Goal: Task Accomplishment & Management: Complete application form

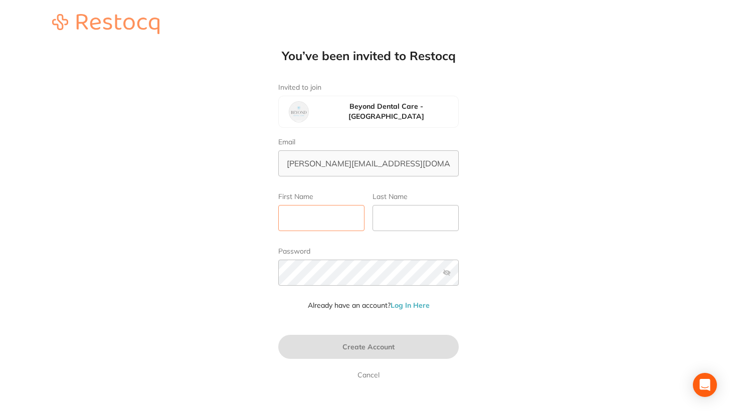
click at [326, 209] on input "First Name" at bounding box center [321, 218] width 86 height 26
type input "Mitesh"
type input "Vasant"
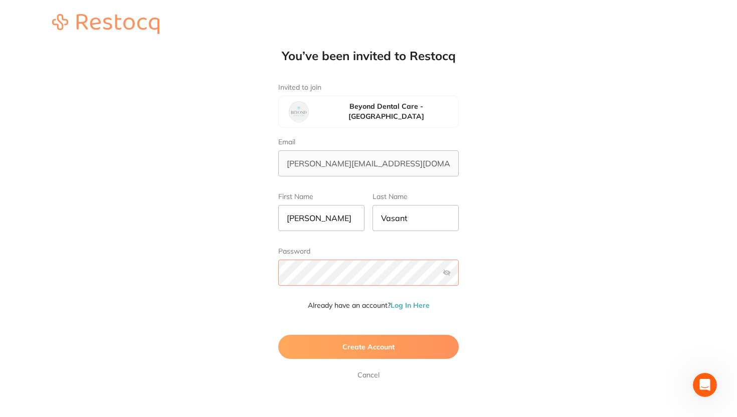
click at [278, 335] on button "Create Account" at bounding box center [368, 347] width 181 height 24
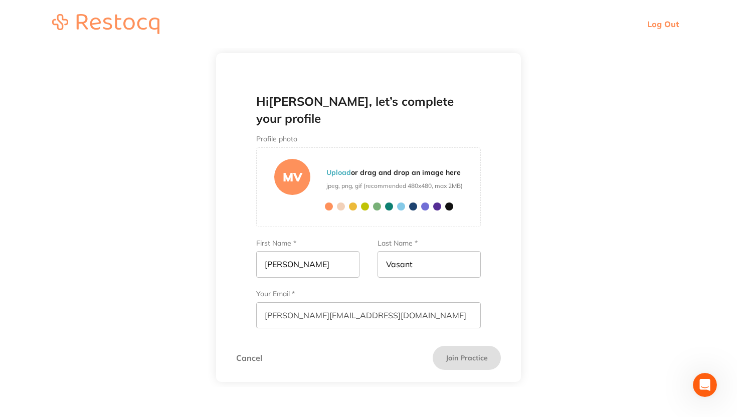
scroll to position [42, 0]
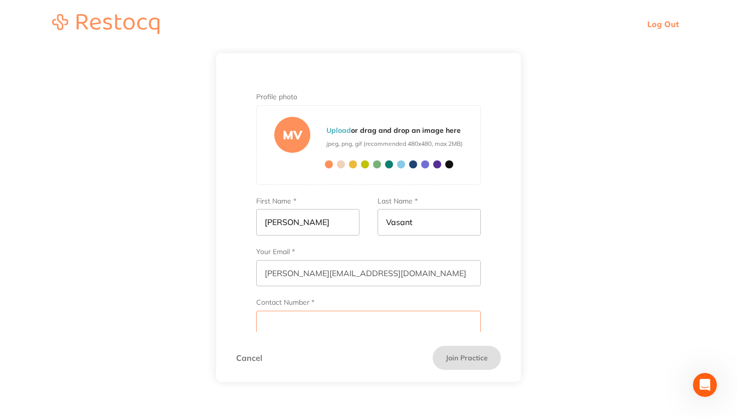
click at [344, 311] on input "Contact Number *" at bounding box center [368, 324] width 225 height 26
type input "0449685623"
click at [460, 358] on button "Join Practice" at bounding box center [467, 358] width 68 height 24
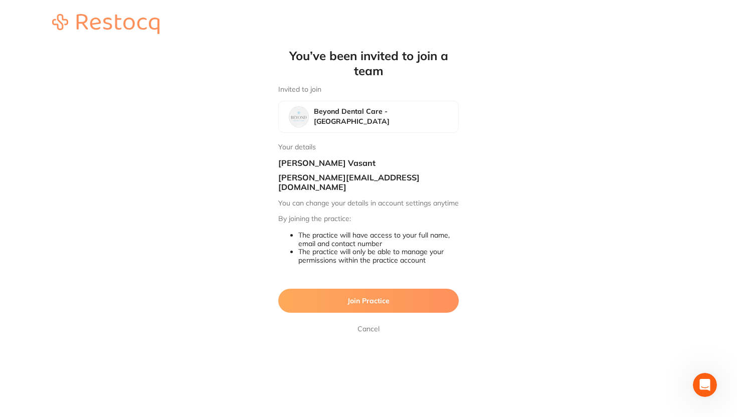
click at [385, 299] on span "Join Practice" at bounding box center [369, 300] width 42 height 9
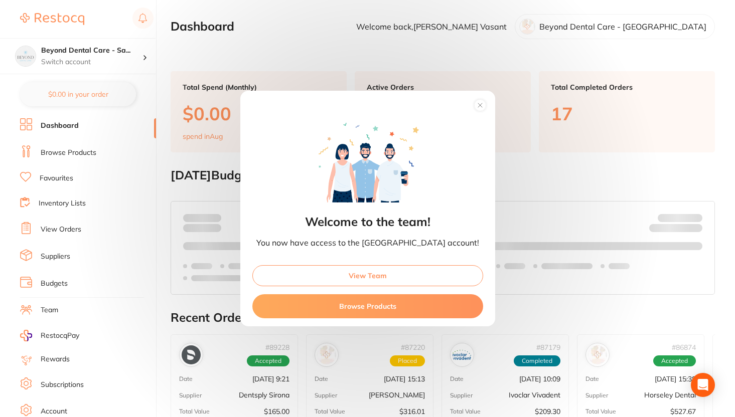
click at [472, 103] on icon at bounding box center [480, 105] width 16 height 16
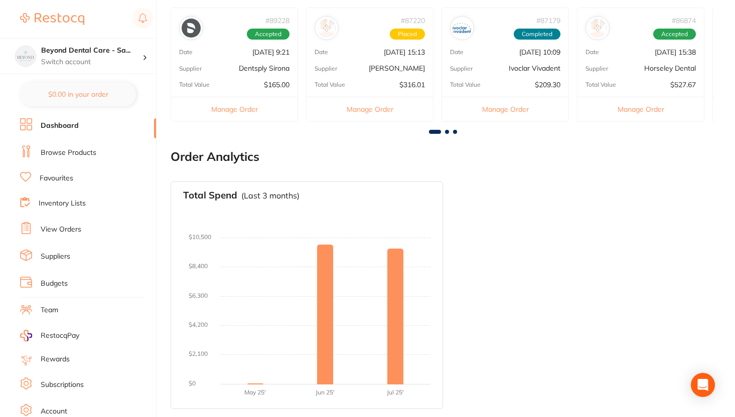
click at [57, 282] on link "Budgets" at bounding box center [54, 284] width 27 height 10
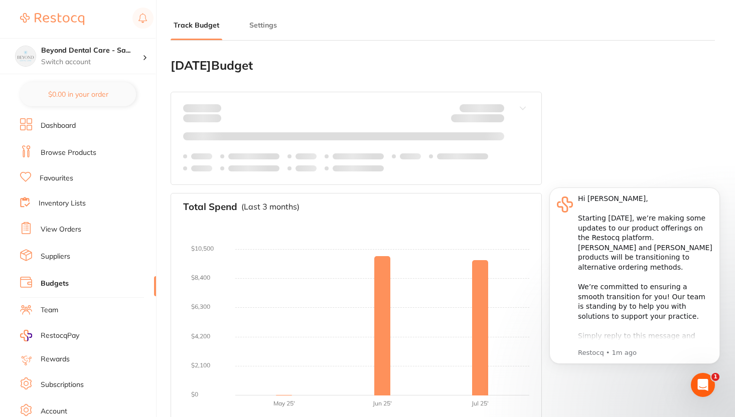
type input "0.0"
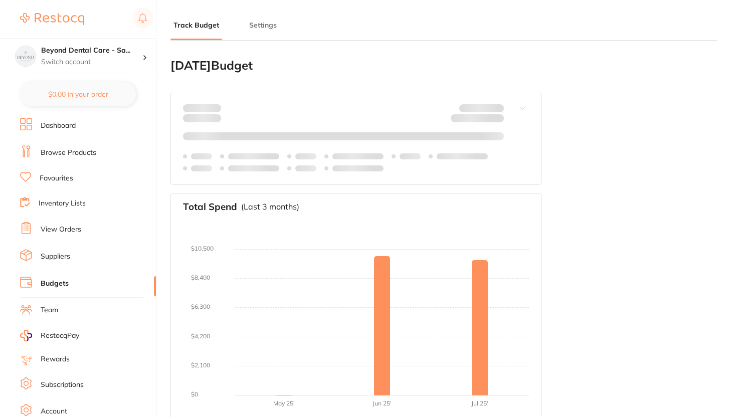
type input "0.0"
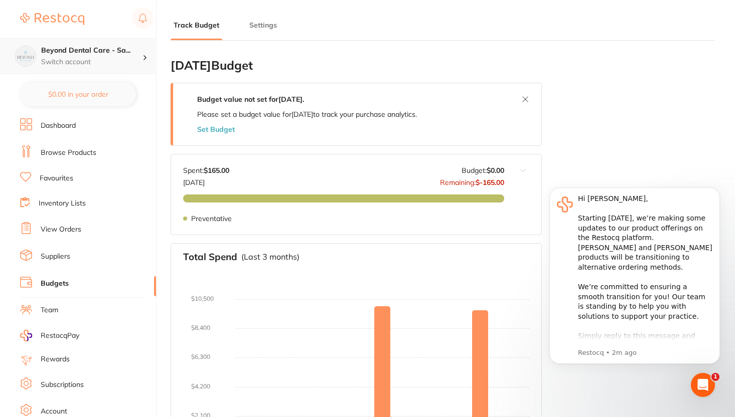
click at [131, 66] on p "Switch account" at bounding box center [91, 62] width 101 height 10
click at [597, 99] on div "[DATE] Budget Budget value not set for [DATE] . Please set a budget value for […" at bounding box center [443, 326] width 544 height 554
click at [85, 146] on li "Browse Products" at bounding box center [88, 152] width 136 height 15
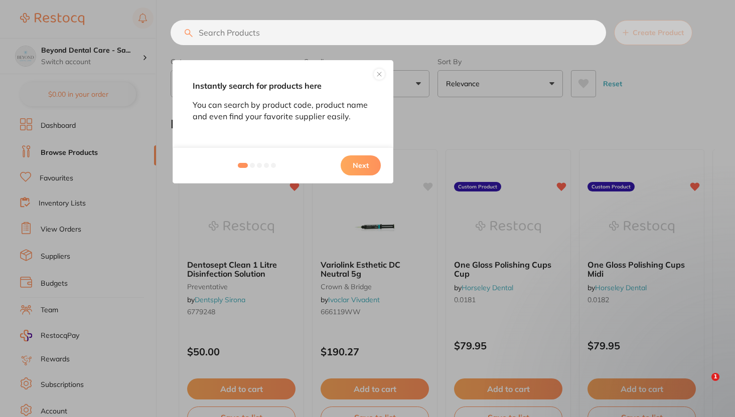
click at [380, 73] on button at bounding box center [379, 74] width 12 height 12
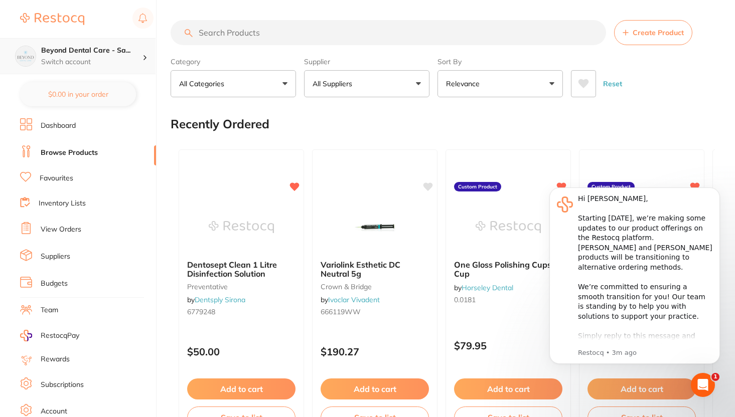
click at [113, 47] on h4 "Beyond Dental Care - Sa..." at bounding box center [91, 51] width 101 height 10
